Goal: Transaction & Acquisition: Purchase product/service

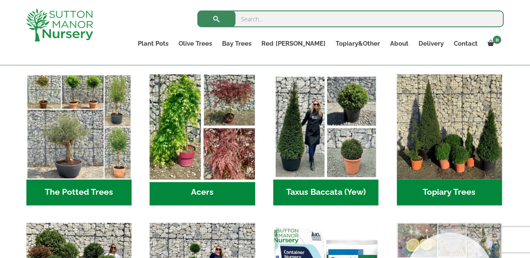
scroll to position [670, 0]
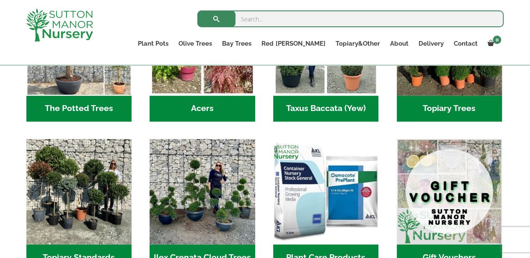
click at [263, 14] on input "search" at bounding box center [350, 18] width 306 height 17
type input "The Milan Pot 45 Colour Terracotta"
click at [197, 10] on button "submit" at bounding box center [216, 18] width 38 height 17
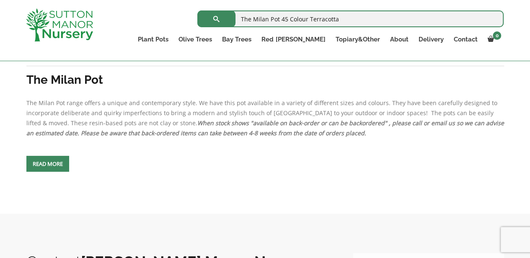
scroll to position [377, 0]
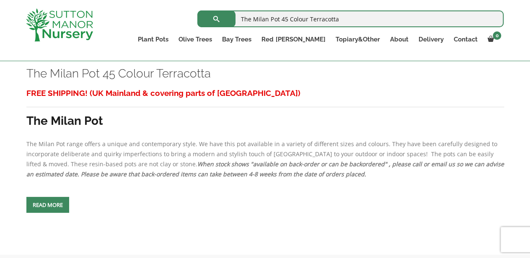
click at [59, 201] on link "Read more" at bounding box center [47, 205] width 43 height 16
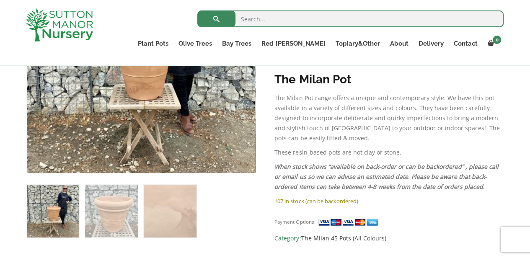
scroll to position [251, 0]
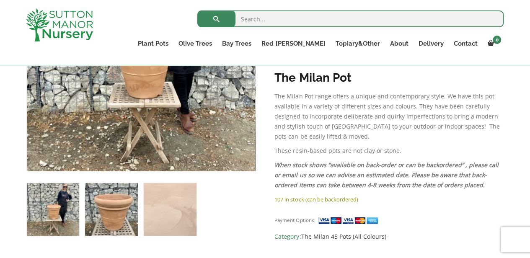
click at [116, 204] on img at bounding box center [111, 209] width 52 height 52
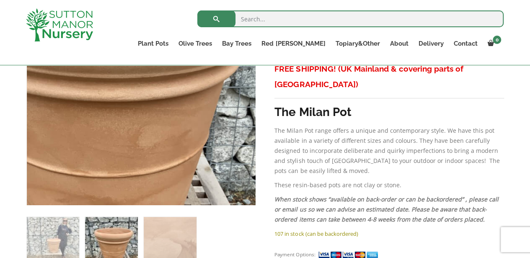
scroll to position [209, 0]
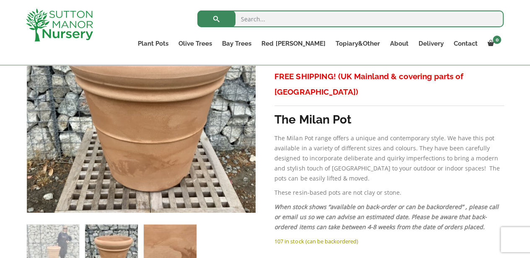
click at [162, 234] on img at bounding box center [170, 250] width 52 height 52
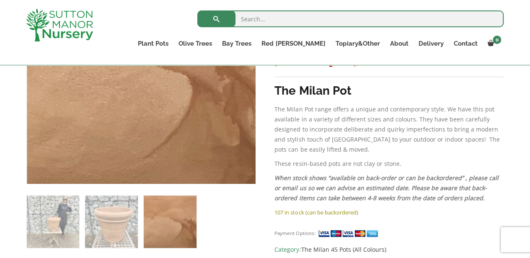
scroll to position [251, 0]
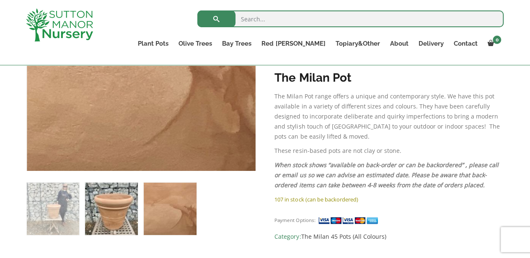
click at [121, 211] on img at bounding box center [111, 209] width 52 height 52
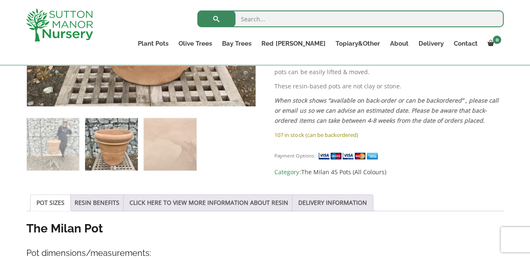
scroll to position [335, 0]
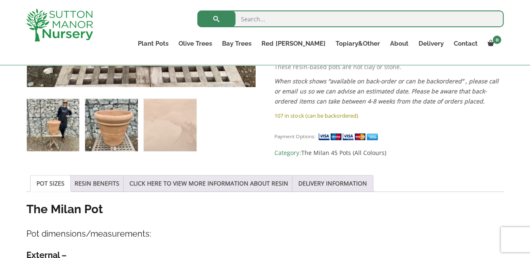
drag, startPoint x: 48, startPoint y: 134, endPoint x: 51, endPoint y: 127, distance: 7.3
click at [49, 131] on img at bounding box center [53, 125] width 52 height 52
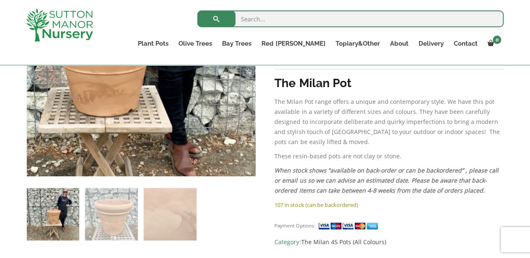
scroll to position [209, 0]
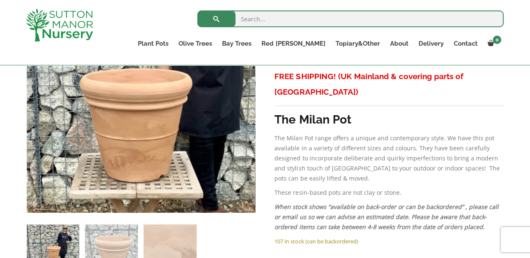
click at [154, 90] on img at bounding box center [129, 106] width 419 height 419
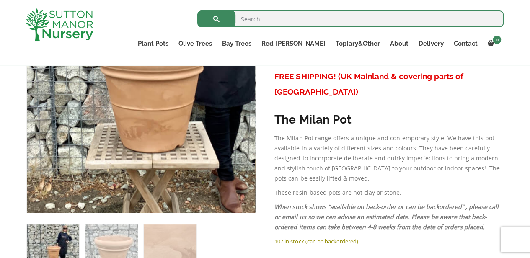
click at [136, 124] on img at bounding box center [145, 76] width 419 height 419
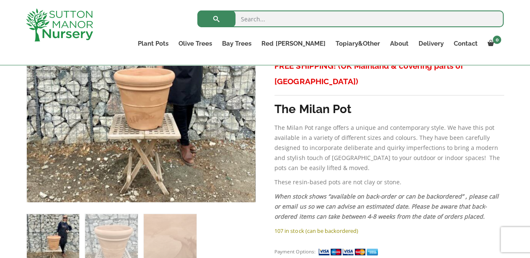
scroll to position [335, 0]
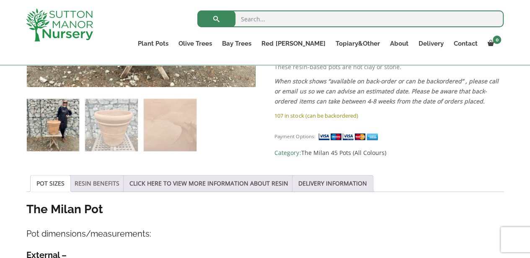
click at [96, 180] on link "RESIN BENEFITS" at bounding box center [97, 183] width 45 height 16
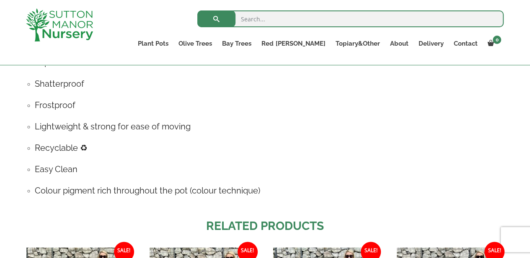
scroll to position [419, 0]
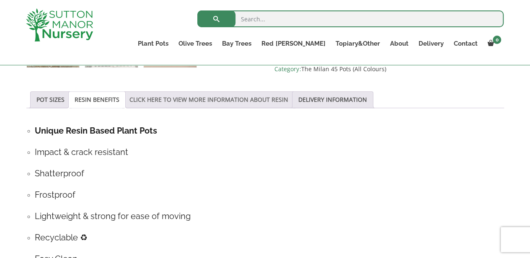
click at [177, 98] on link "CLICK HERE TO VIEW MORE INFORMATION ABOUT RESIN" at bounding box center [208, 100] width 159 height 16
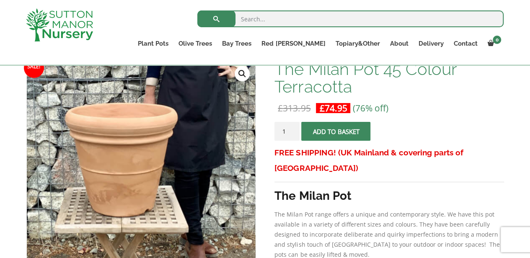
scroll to position [126, 0]
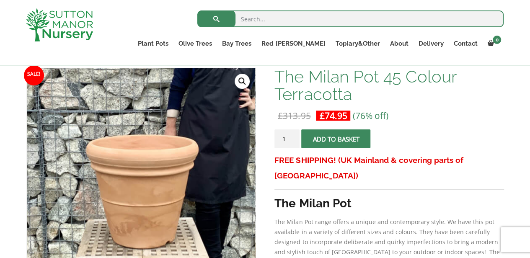
click at [147, 195] on img at bounding box center [136, 172] width 419 height 419
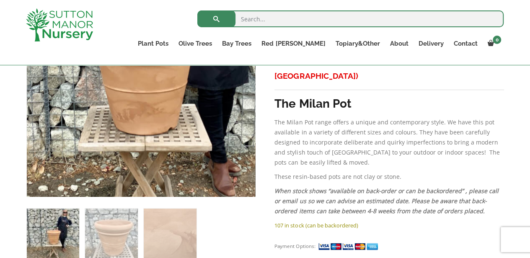
scroll to position [209, 0]
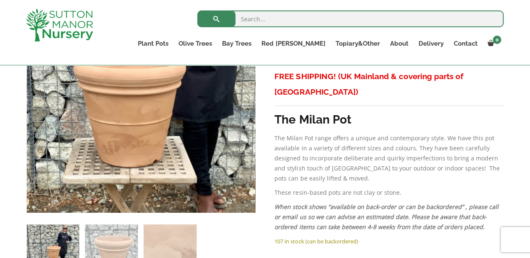
click at [162, 108] on img at bounding box center [123, 90] width 419 height 419
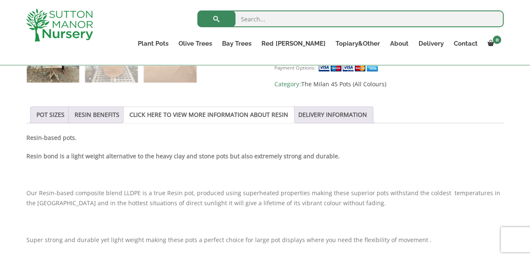
scroll to position [419, 0]
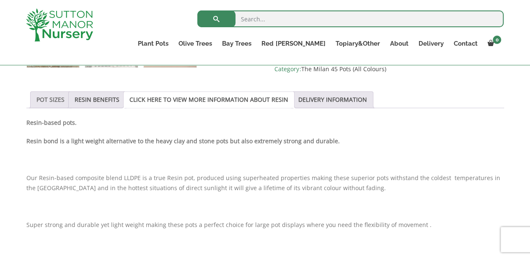
click at [54, 95] on link "POT SIZES" at bounding box center [50, 100] width 28 height 16
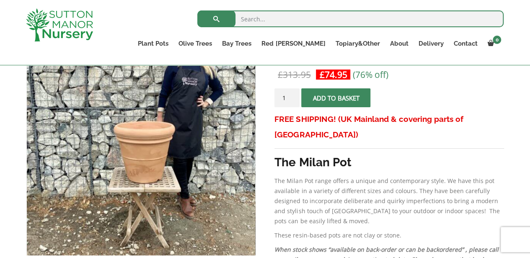
scroll to position [84, 0]
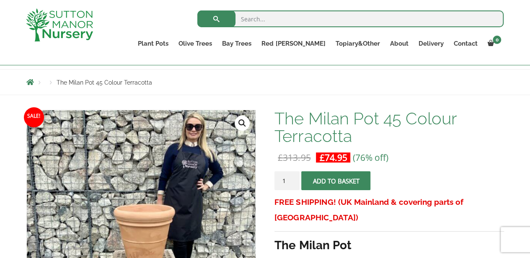
click at [336, 180] on span "submit" at bounding box center [336, 180] width 0 height 0
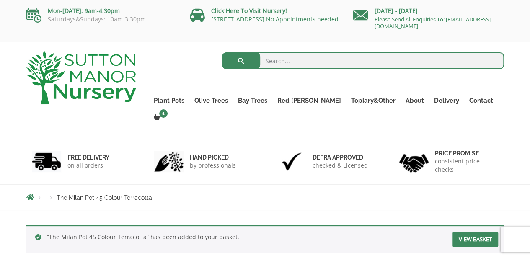
scroll to position [126, 0]
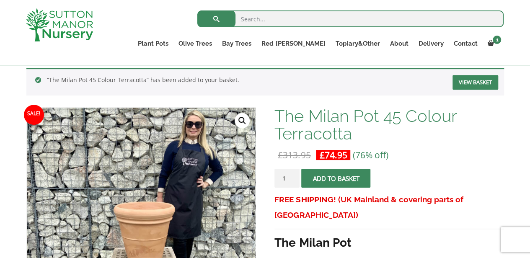
click at [339, 177] on button "Add to basket" at bounding box center [335, 178] width 69 height 19
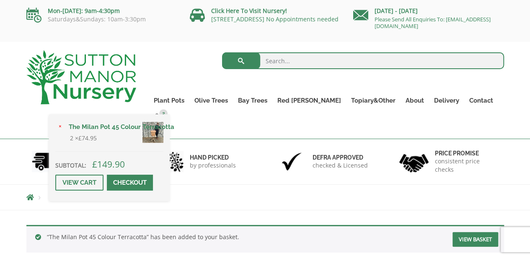
click at [153, 175] on link "Checkout" at bounding box center [130, 183] width 46 height 16
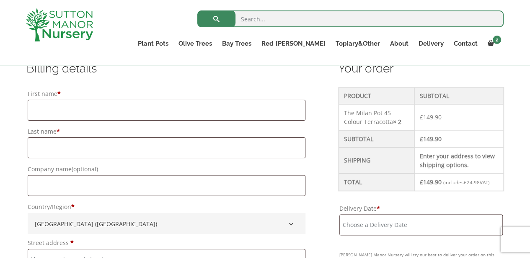
scroll to position [209, 0]
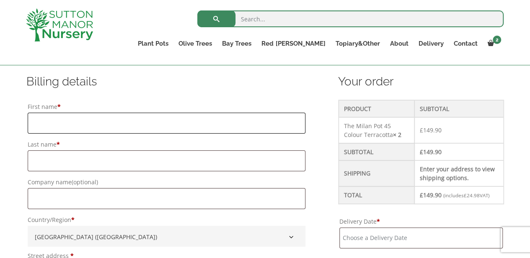
click at [104, 118] on input "First name *" at bounding box center [167, 123] width 278 height 21
type input "Sarah"
type input "Rumbelow"
type input "8 Winchester Close"
type input "Wilmslow"
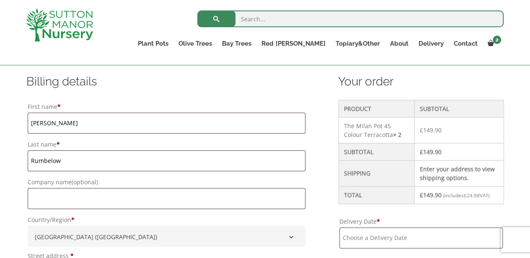
type input "Cheshire"
type input "SK9 6BZ"
type input "slrumbelow@aol.com"
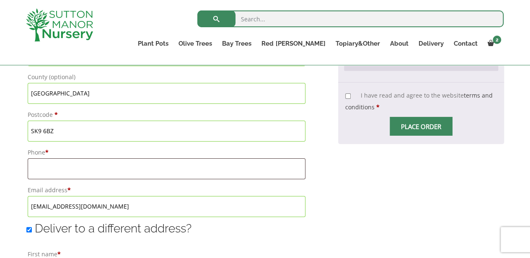
scroll to position [503, 0]
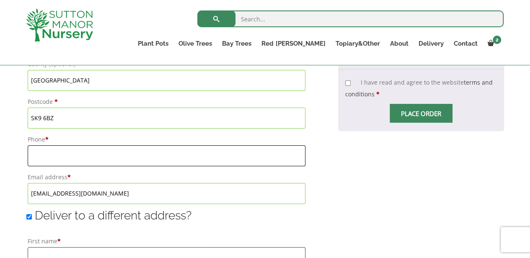
click at [104, 156] on input "Phone *" at bounding box center [167, 155] width 278 height 21
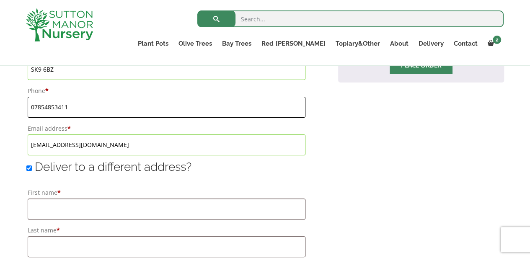
scroll to position [543, 0]
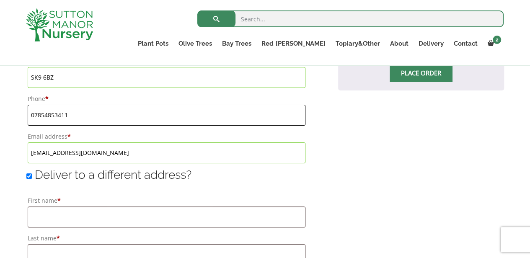
type input "07854853411"
click at [28, 175] on input "Deliver to a different address?" at bounding box center [28, 175] width 5 height 5
checkbox input "false"
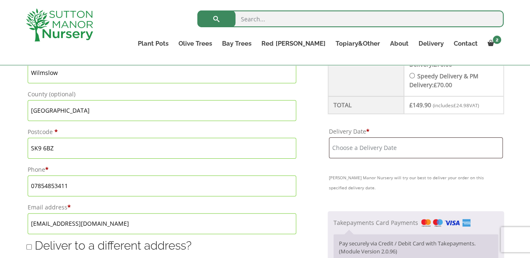
scroll to position [459, 0]
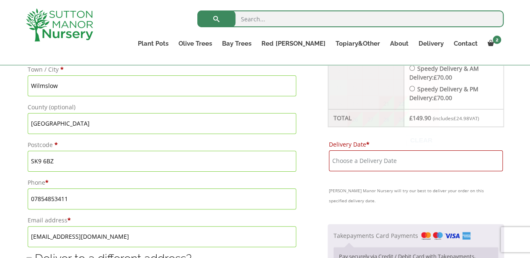
click at [407, 160] on input "Delivery Date *" at bounding box center [416, 160] width 174 height 21
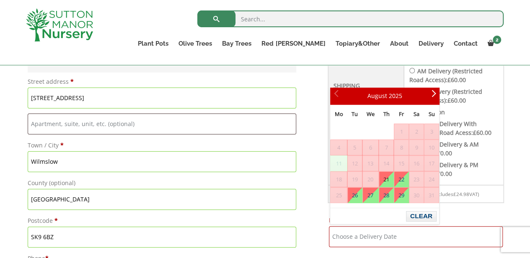
scroll to position [376, 0]
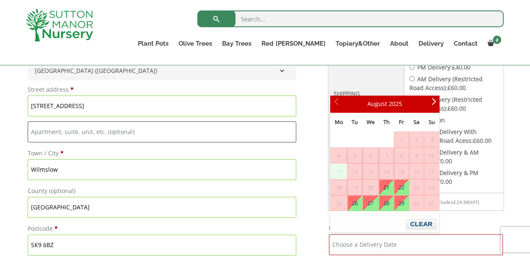
click at [387, 189] on link "21" at bounding box center [386, 187] width 14 height 15
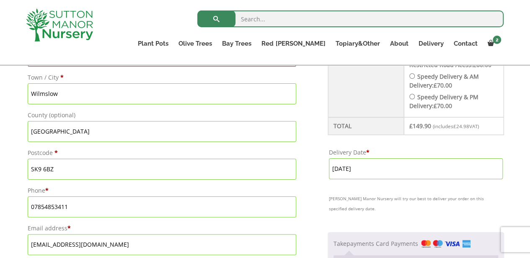
scroll to position [459, 0]
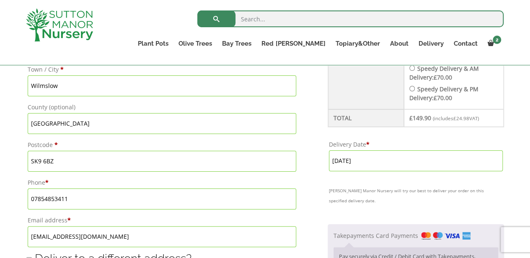
click at [394, 159] on input "21 August, 2025" at bounding box center [416, 160] width 174 height 21
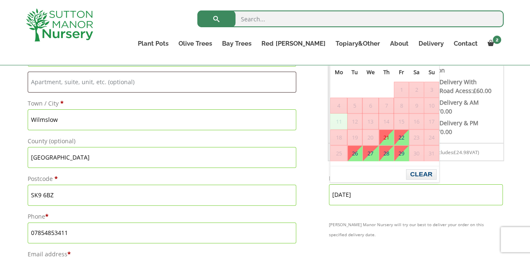
scroll to position [418, 0]
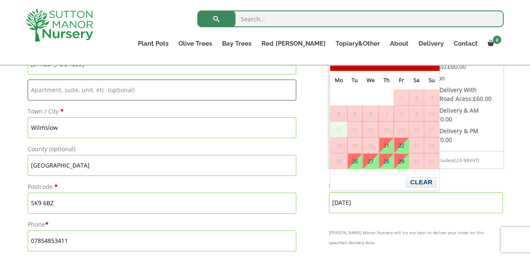
click at [400, 157] on link "29" at bounding box center [401, 161] width 14 height 15
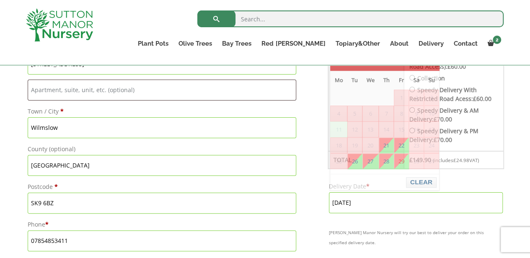
click at [383, 199] on input "29 August, 2025" at bounding box center [416, 202] width 174 height 21
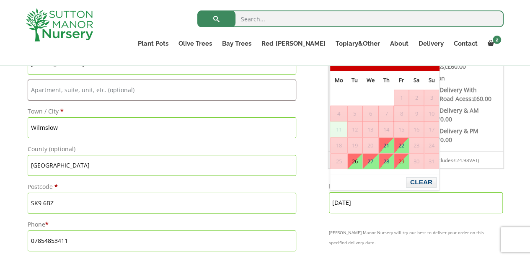
click at [359, 160] on link "26" at bounding box center [355, 161] width 14 height 15
type input "[DATE]"
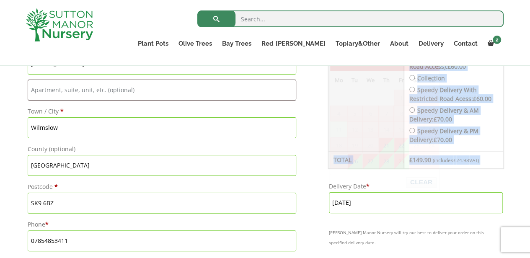
click at [359, 160] on div "Checkout" at bounding box center [415, 30] width 175 height 277
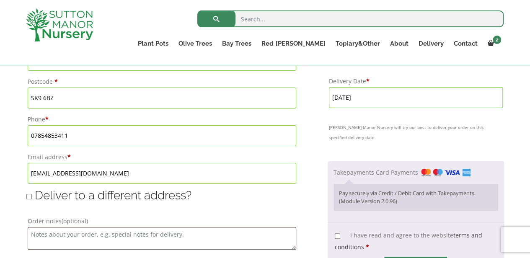
scroll to position [627, 0]
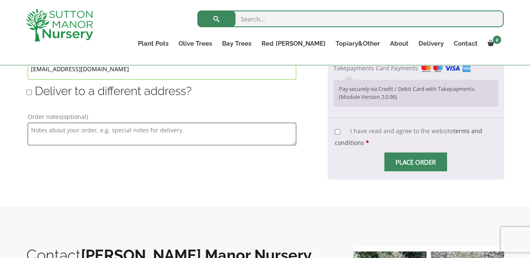
click at [340, 129] on input "I have read and agree to the website terms and conditions *" at bounding box center [337, 131] width 5 height 5
checkbox input "true"
click at [415, 162] on span "Checkout" at bounding box center [415, 162] width 0 height 0
click at [403, 160] on span "Place order" at bounding box center [415, 161] width 63 height 19
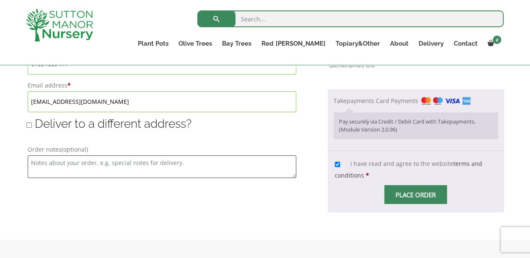
scroll to position [585, 0]
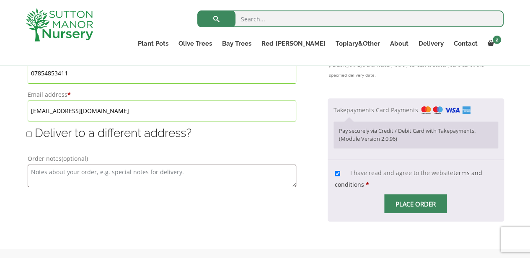
click at [415, 204] on span "Checkout" at bounding box center [415, 204] width 0 height 0
click at [402, 196] on input "Place order" at bounding box center [415, 203] width 63 height 19
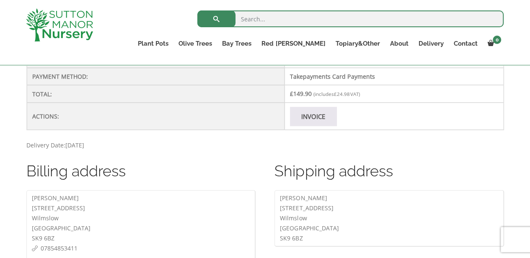
scroll to position [419, 0]
